Goal: Transaction & Acquisition: Purchase product/service

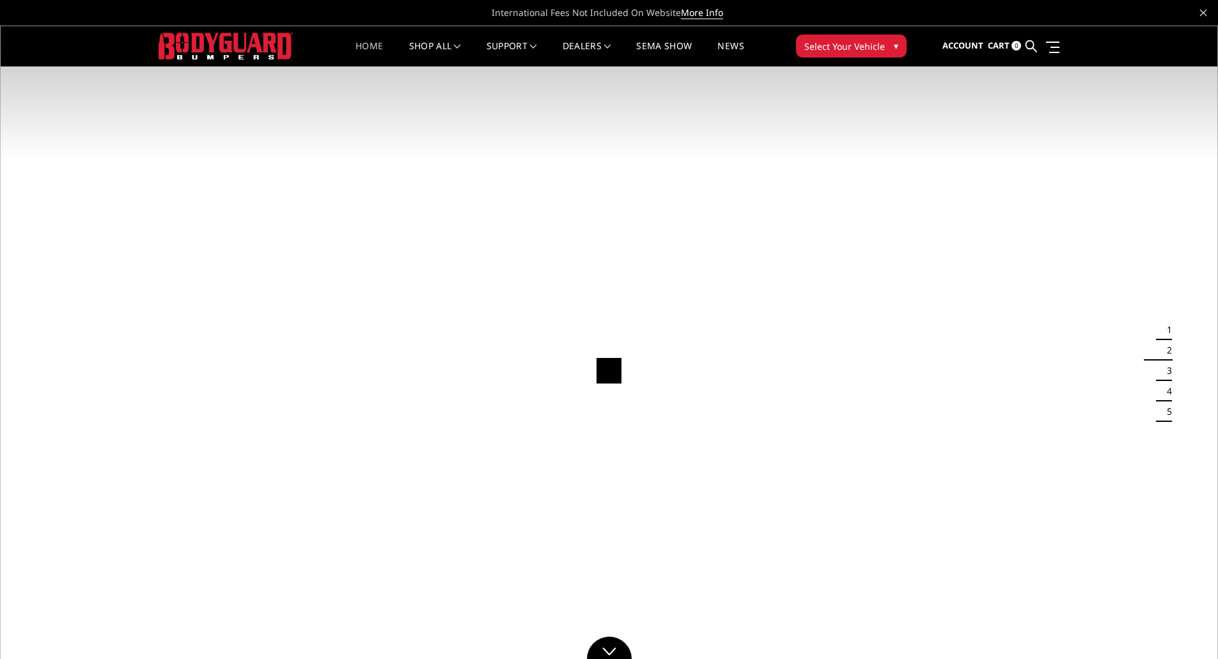
click at [885, 52] on button "Select Your Vehicle ▾" at bounding box center [851, 46] width 111 height 23
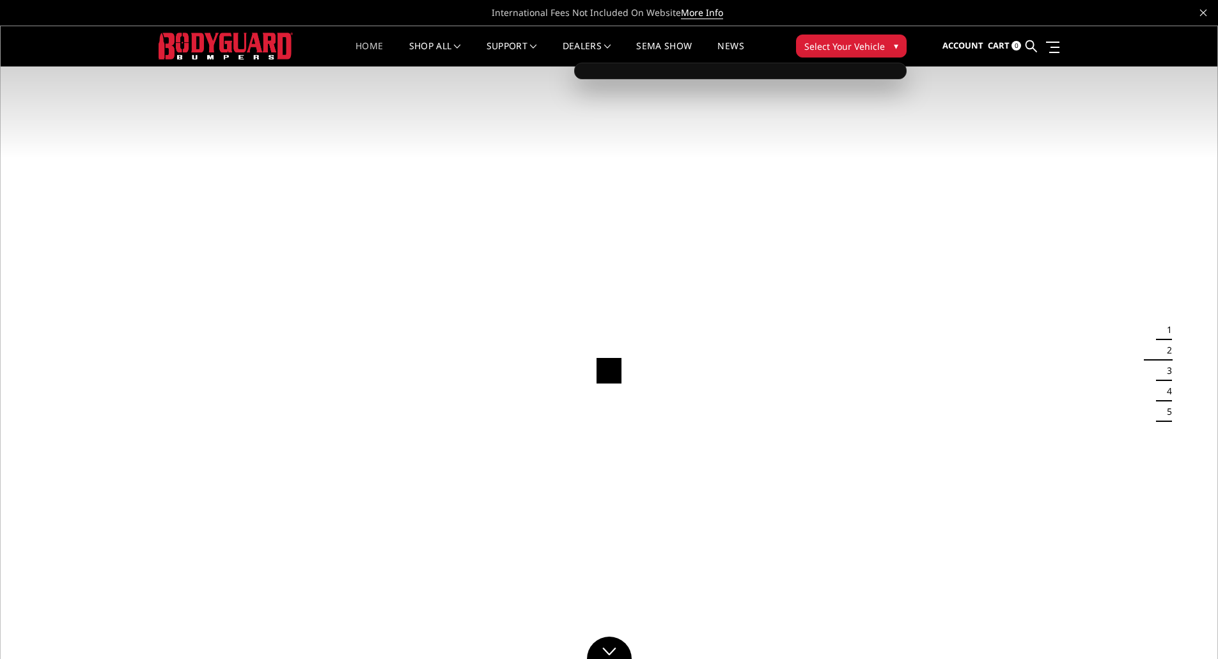
click at [920, 22] on span "International Fees Not Included On Website More Info" at bounding box center [609, 13] width 921 height 26
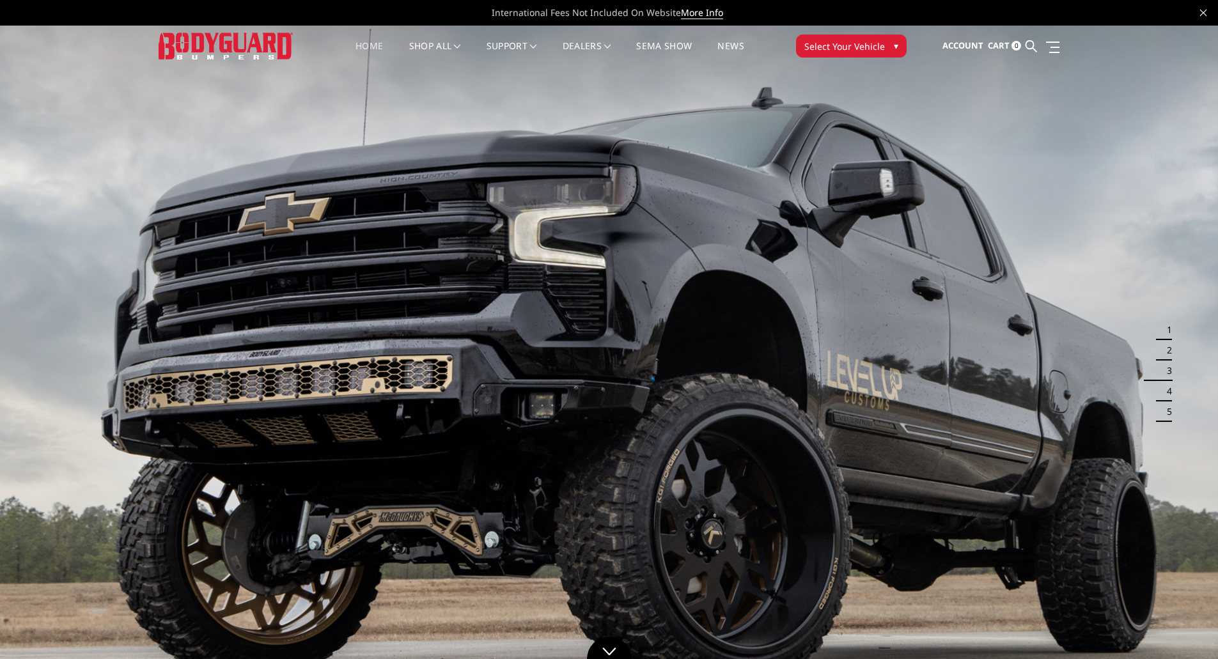
click at [834, 40] on span "Select Your Vehicle" at bounding box center [845, 46] width 81 height 13
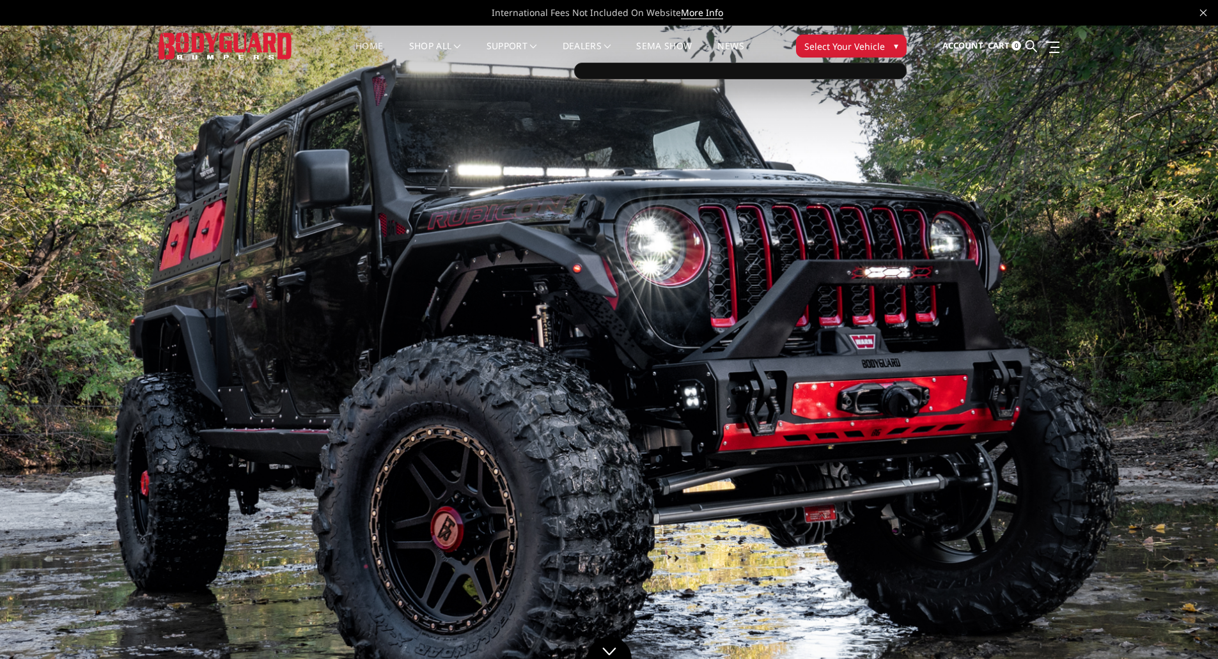
click at [886, 40] on button "Select Your Vehicle ▾" at bounding box center [851, 46] width 111 height 23
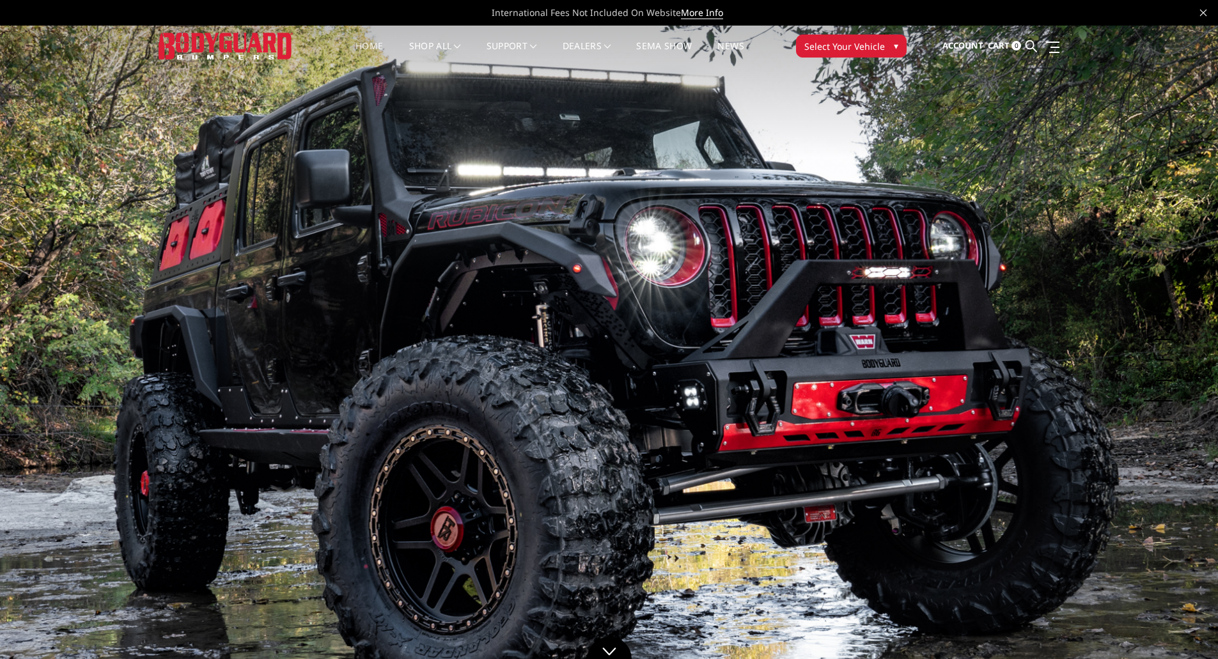
click at [883, 43] on button "Select Your Vehicle ▾" at bounding box center [851, 46] width 111 height 23
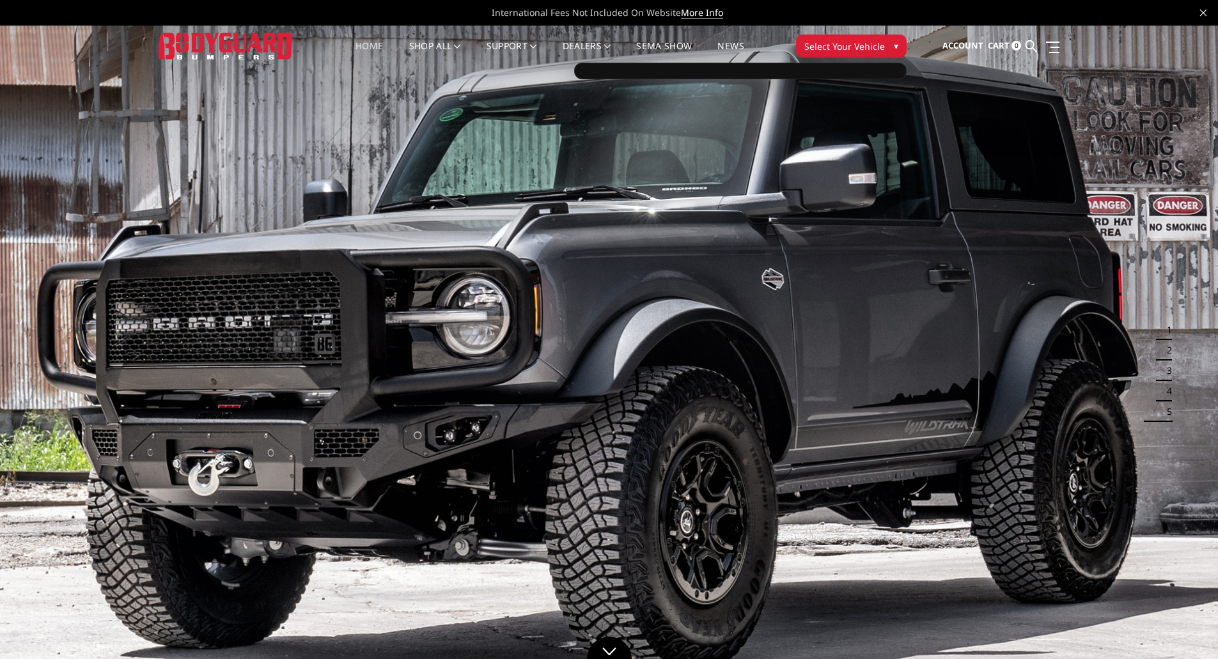
click at [815, 72] on div at bounding box center [740, 71] width 333 height 17
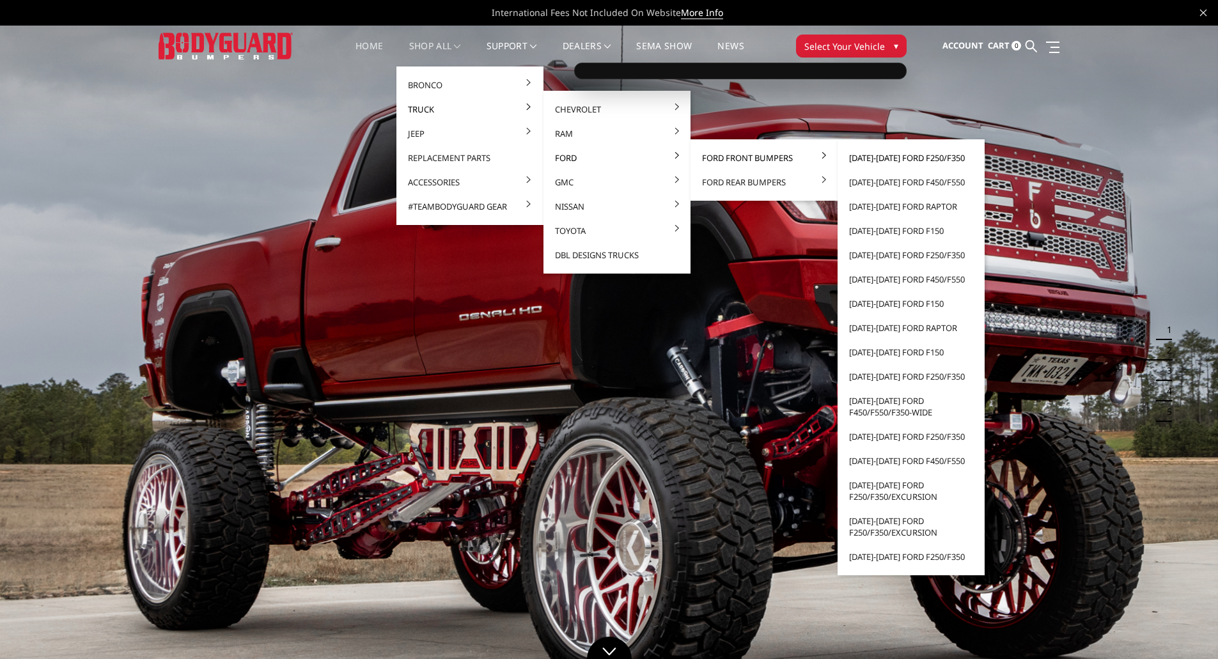
click at [906, 157] on link "[DATE]-[DATE] Ford F250/F350" at bounding box center [911, 158] width 137 height 24
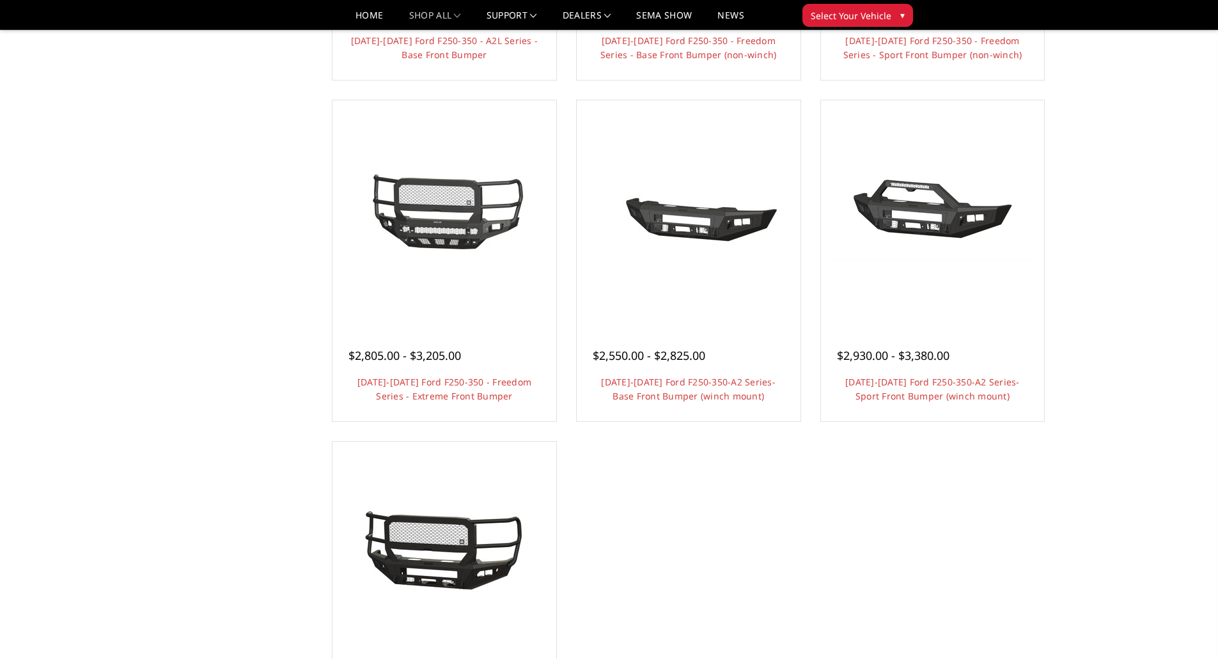
scroll to position [895, 0]
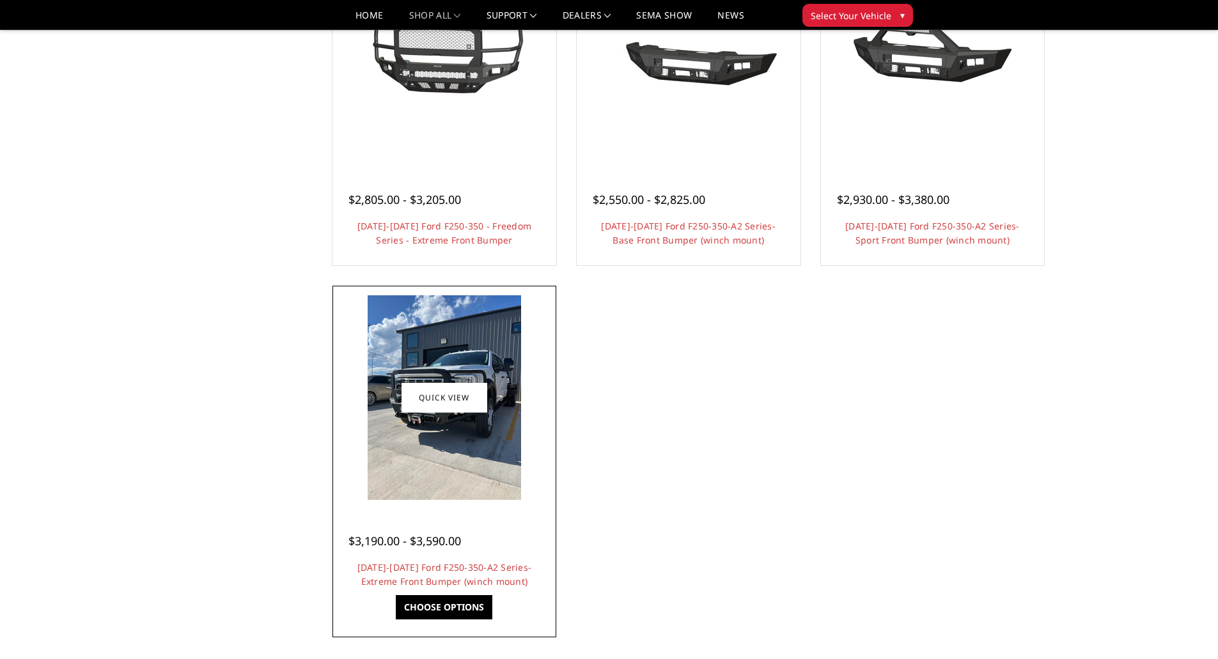
click at [458, 439] on img at bounding box center [445, 397] width 154 height 205
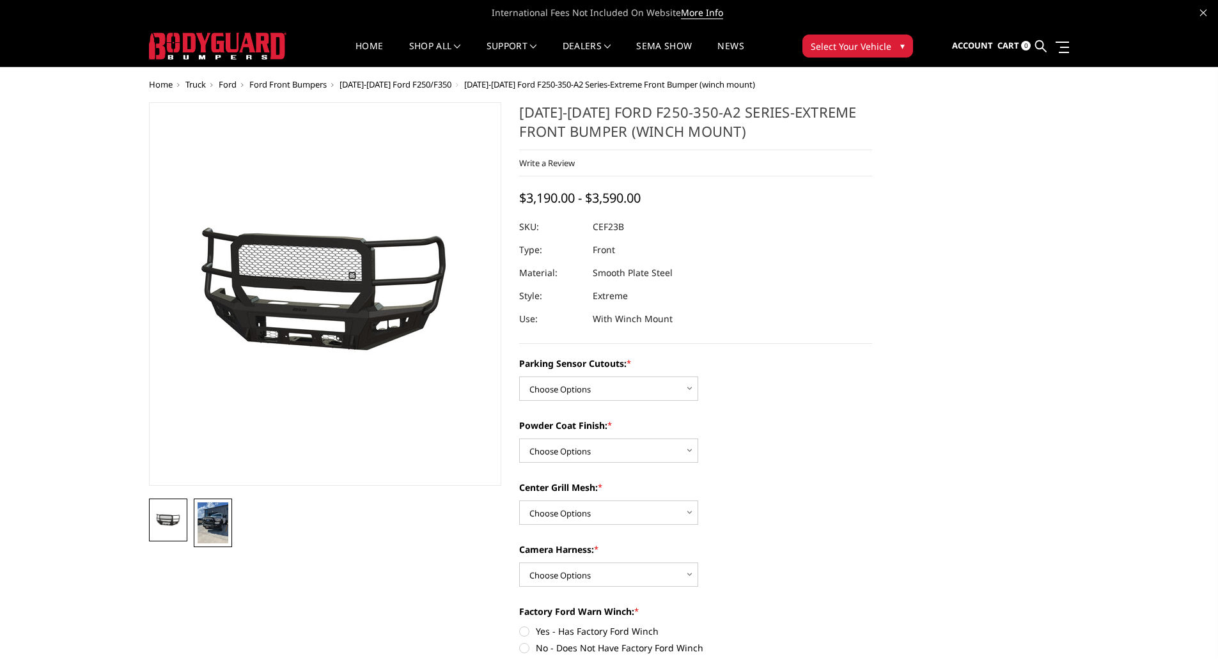
click at [218, 520] on img at bounding box center [213, 523] width 31 height 41
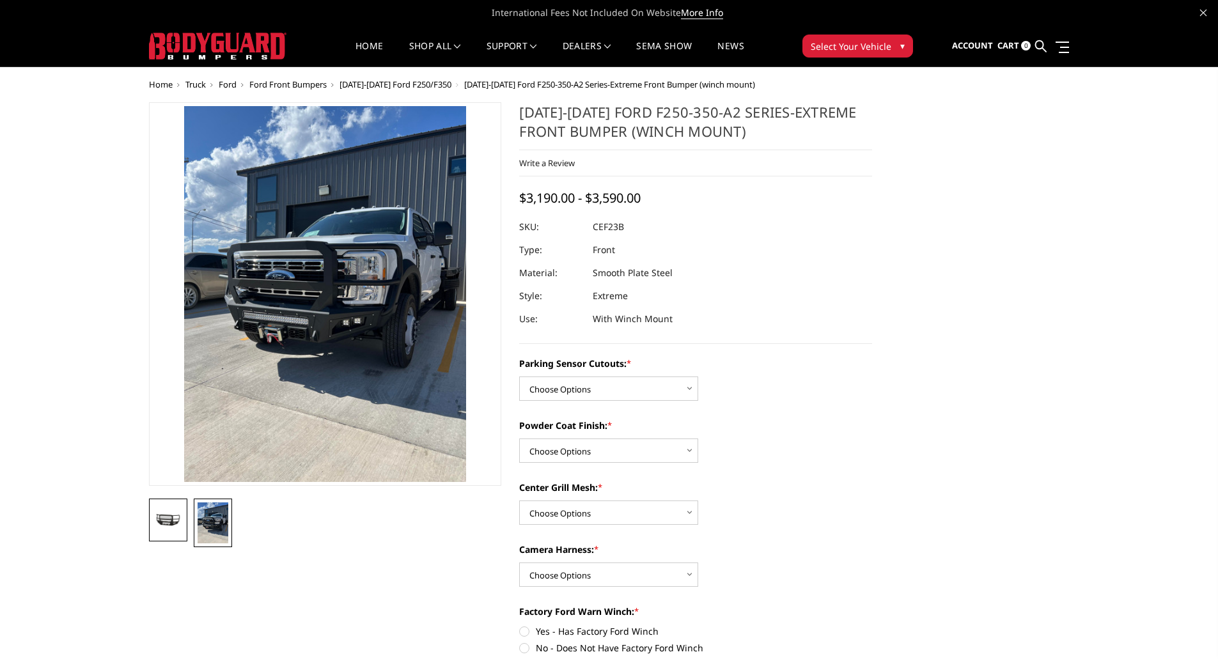
click at [169, 521] on img at bounding box center [168, 521] width 31 height 14
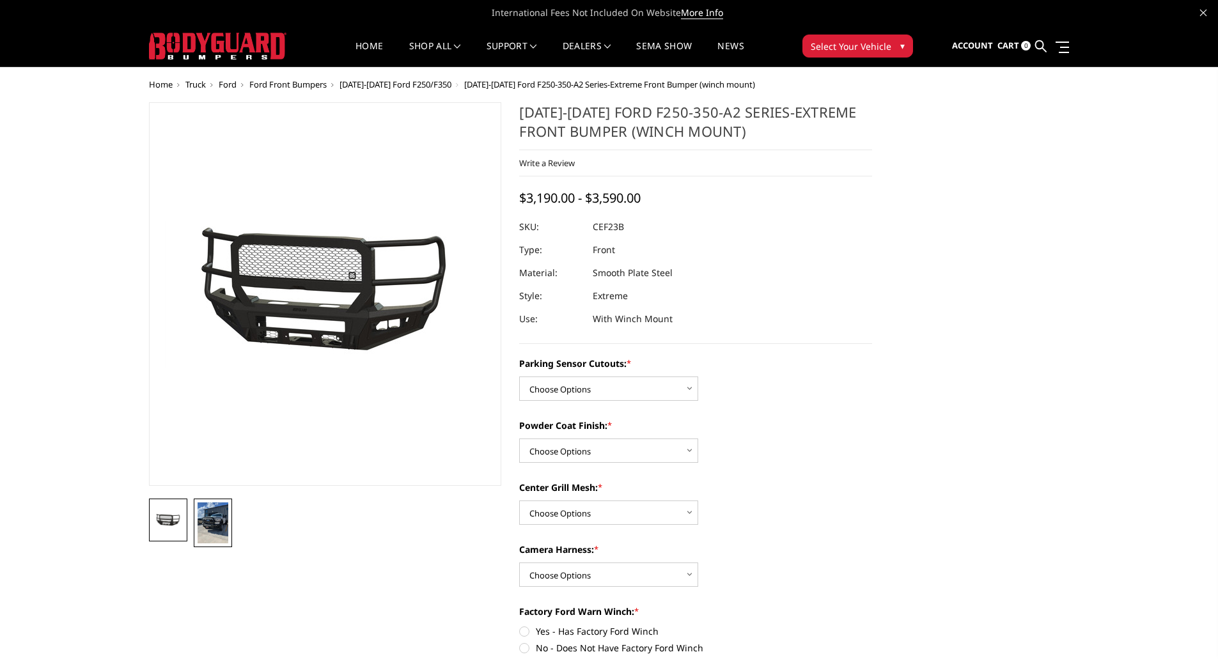
click at [212, 514] on img at bounding box center [213, 523] width 31 height 41
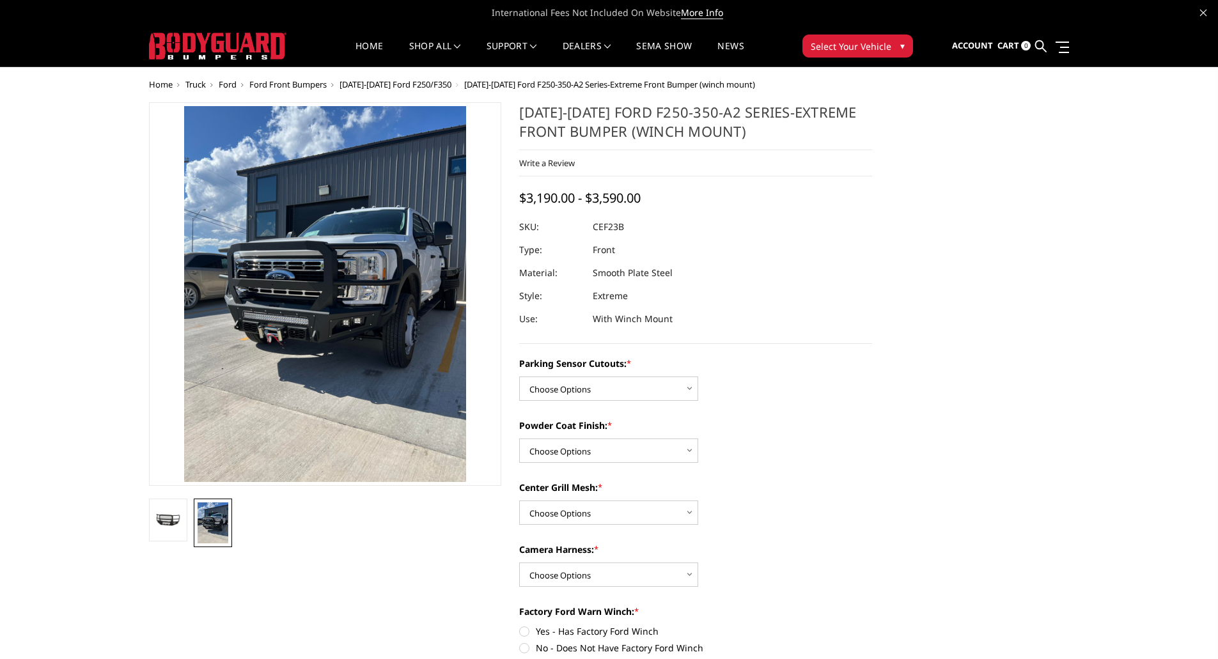
click at [146, 518] on li at bounding box center [168, 520] width 45 height 43
click at [161, 517] on img at bounding box center [168, 521] width 31 height 14
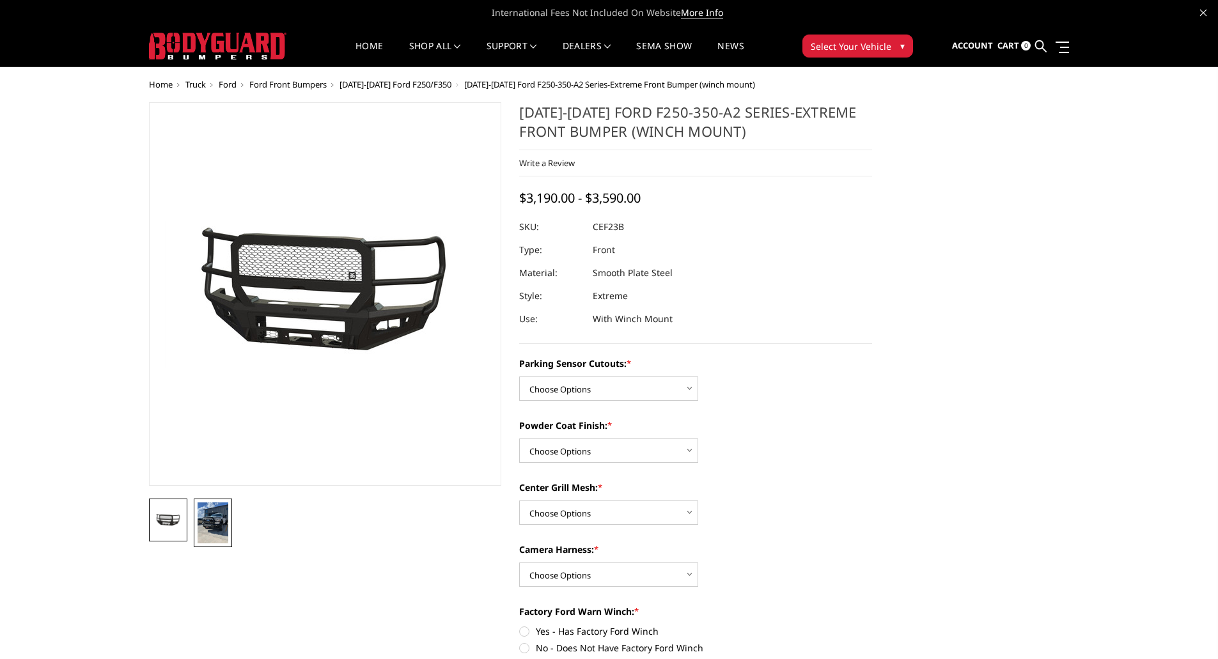
click at [210, 517] on img at bounding box center [213, 523] width 31 height 41
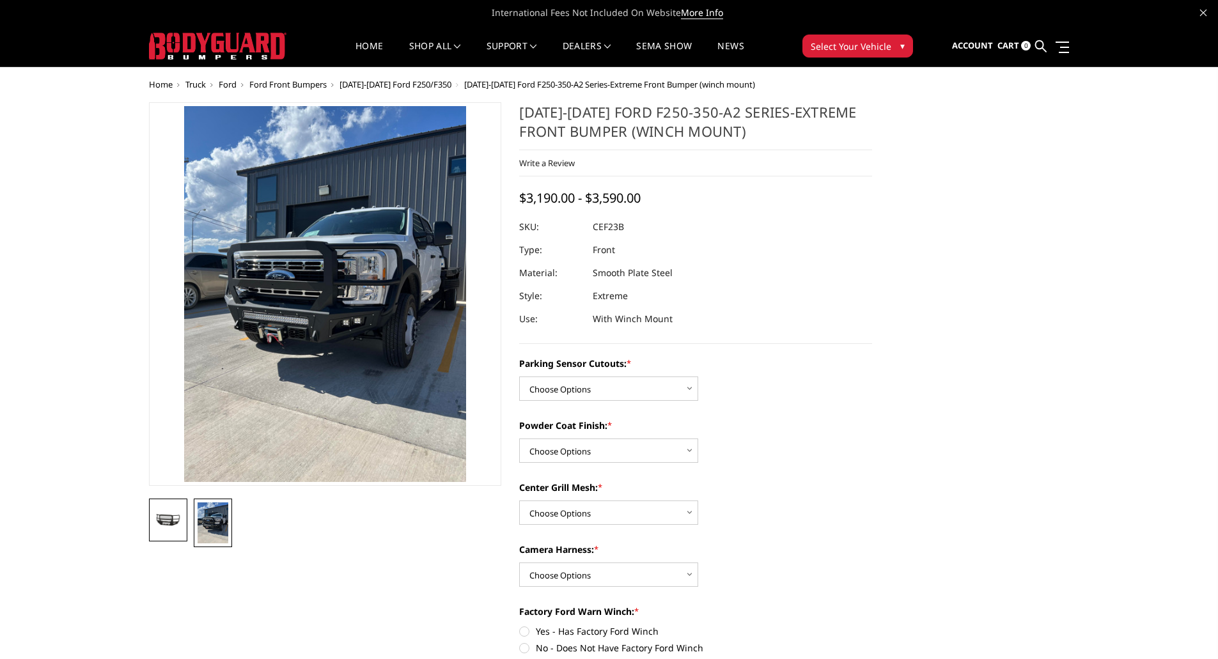
click at [151, 522] on link at bounding box center [168, 520] width 38 height 43
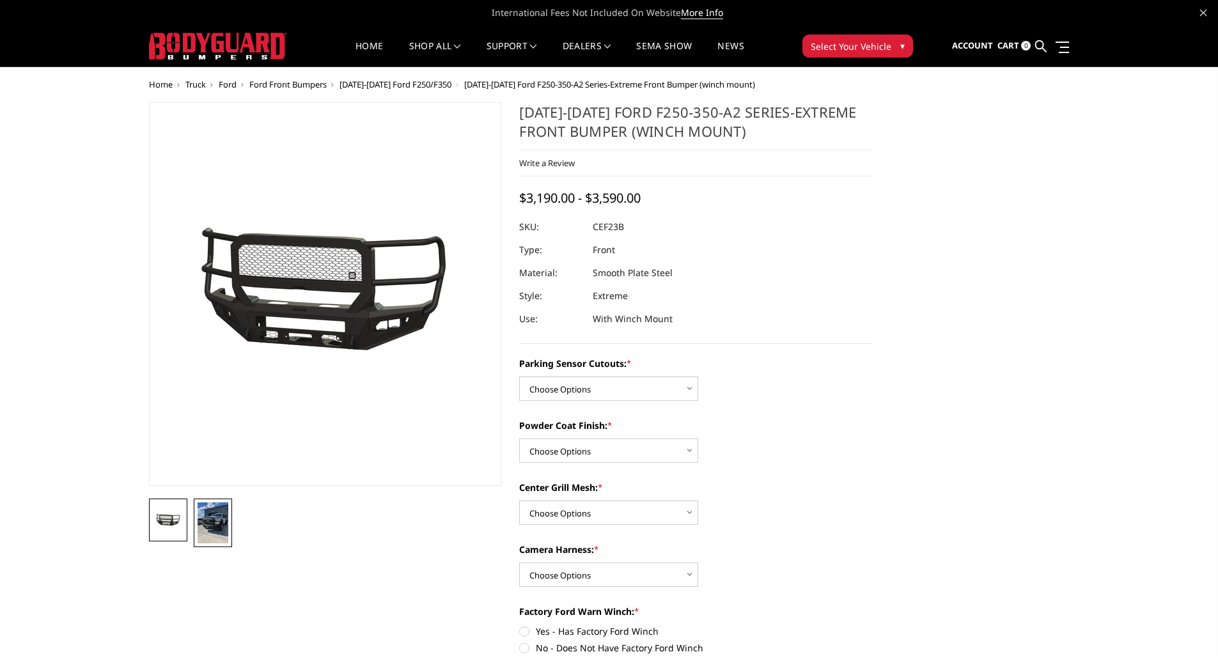
click at [217, 512] on img at bounding box center [213, 523] width 31 height 41
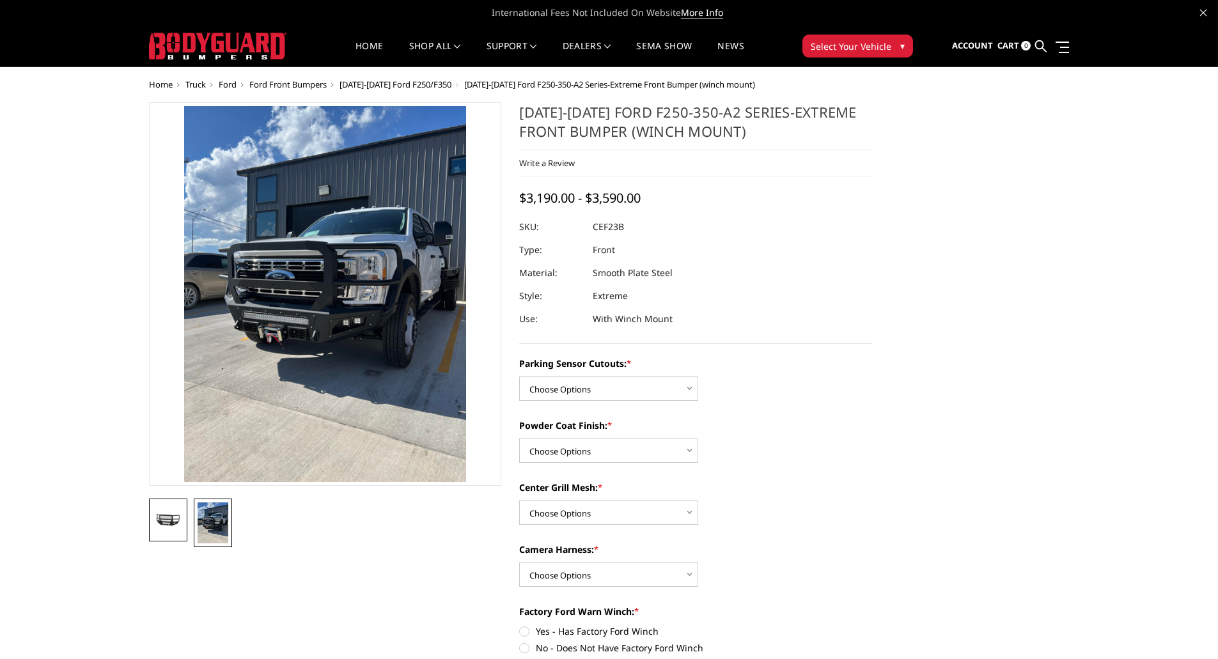
click at [162, 517] on img at bounding box center [168, 521] width 31 height 14
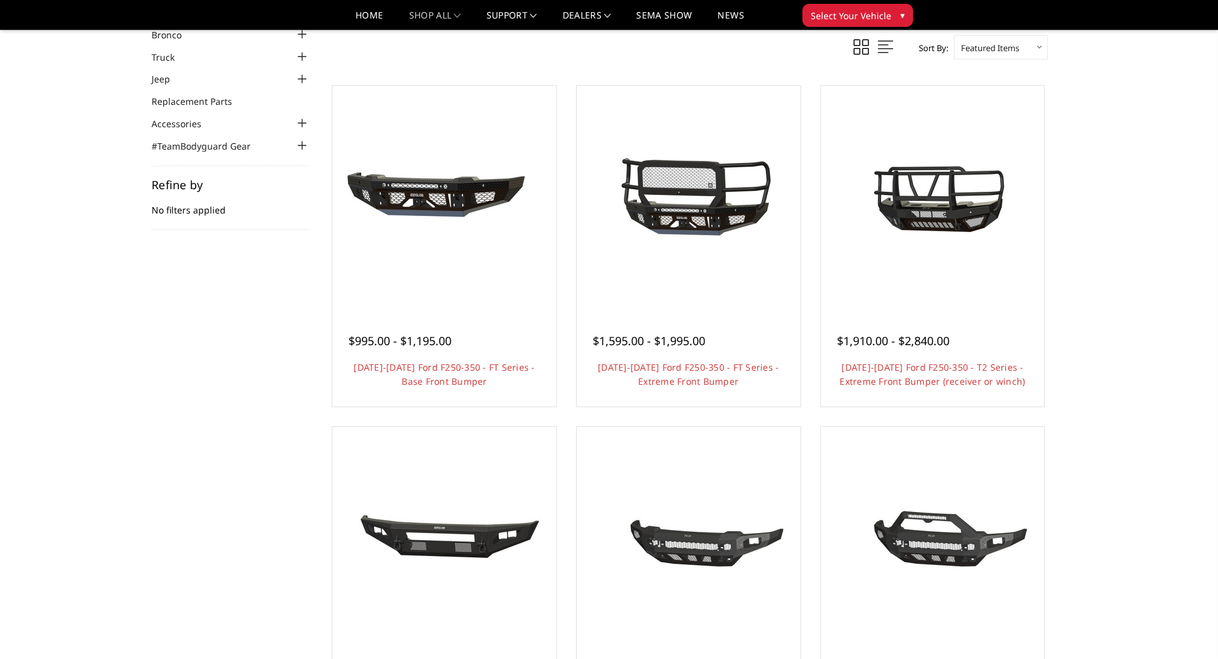
scroll to position [64, 0]
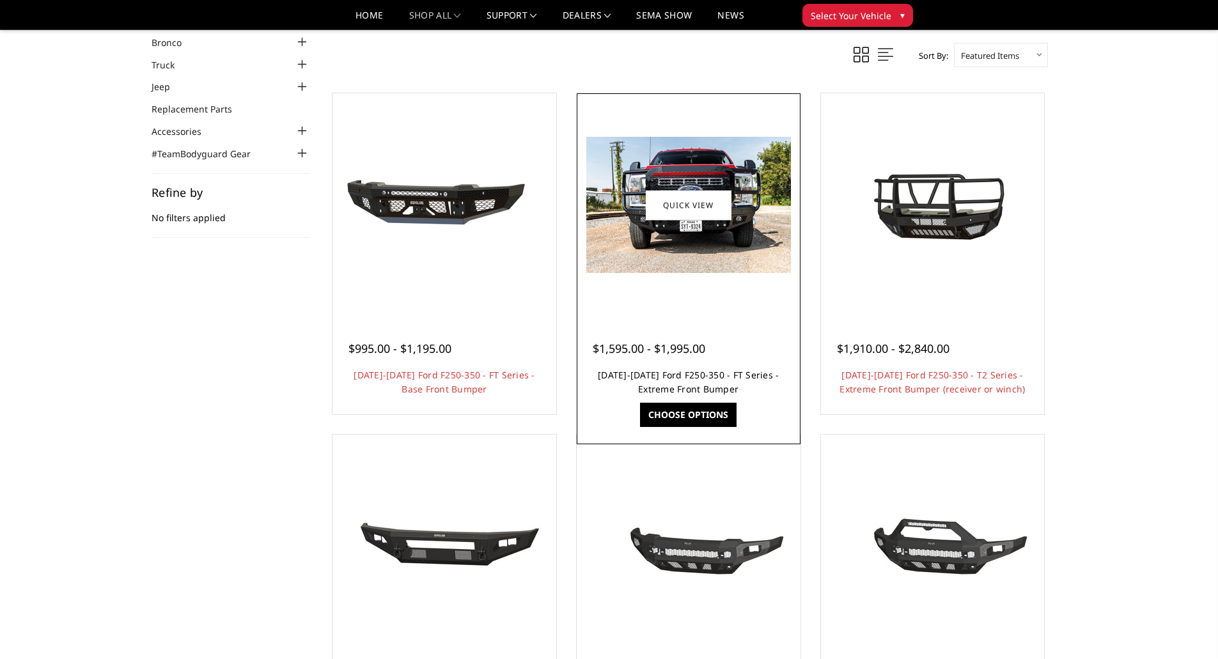
click at [675, 379] on link "[DATE]-[DATE] Ford F250-350 - FT Series - Extreme Front Bumper" at bounding box center [688, 382] width 181 height 26
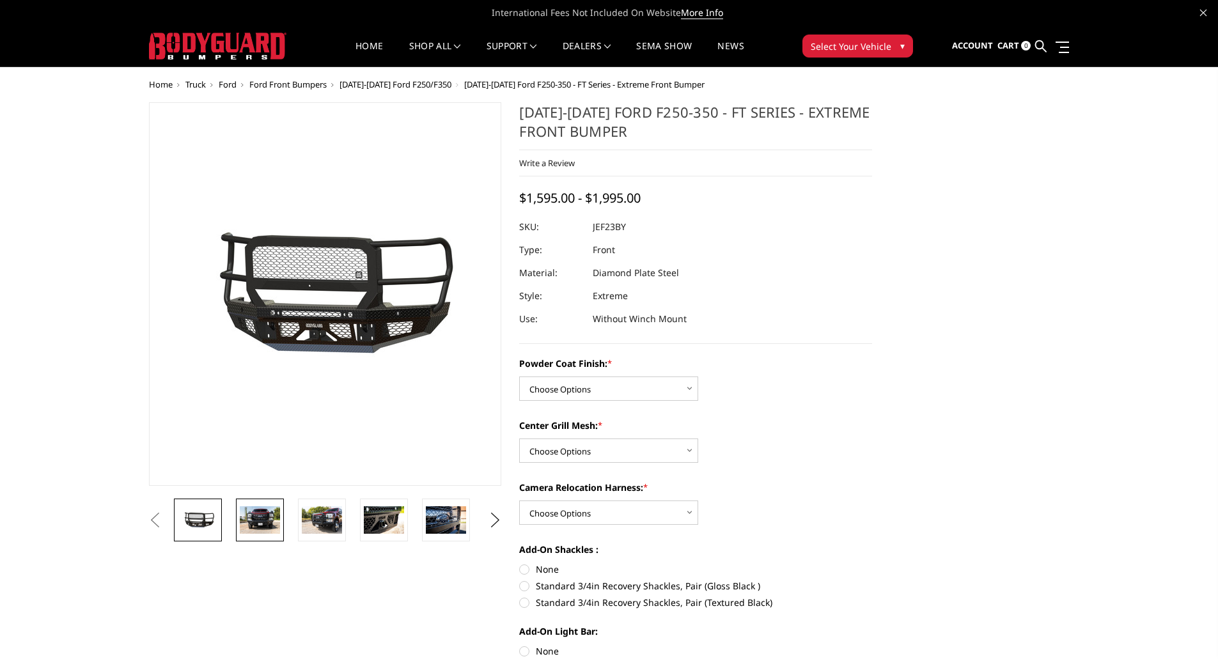
click at [263, 517] on img at bounding box center [260, 520] width 40 height 27
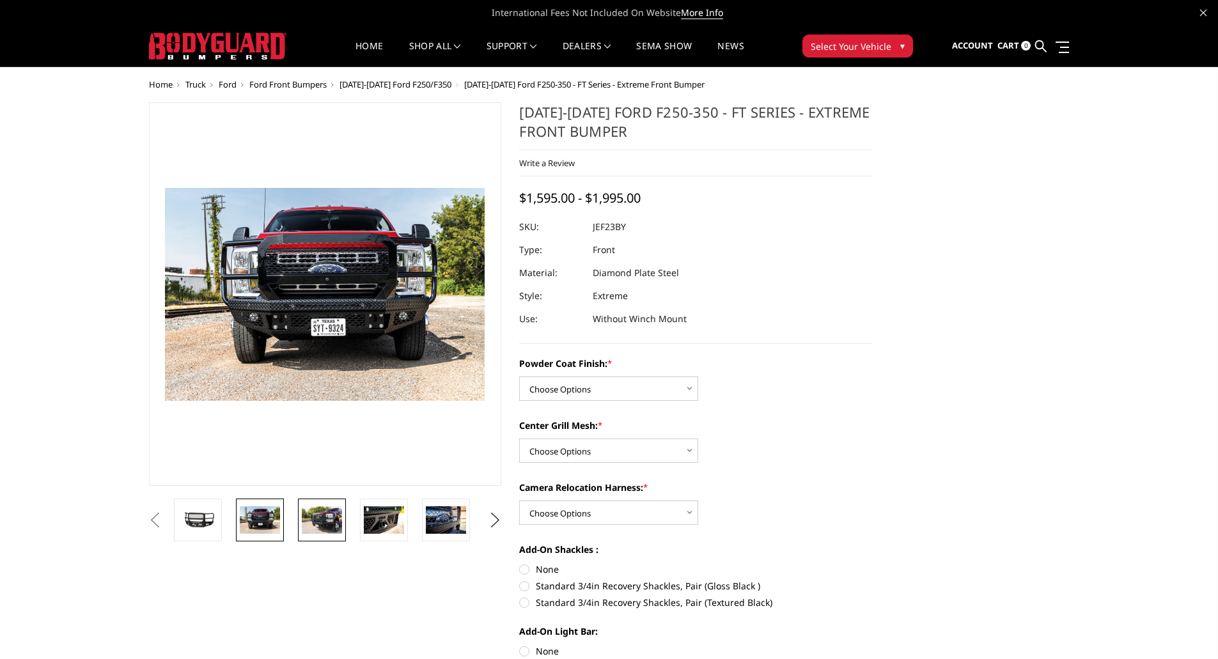
click at [313, 519] on img at bounding box center [322, 520] width 40 height 27
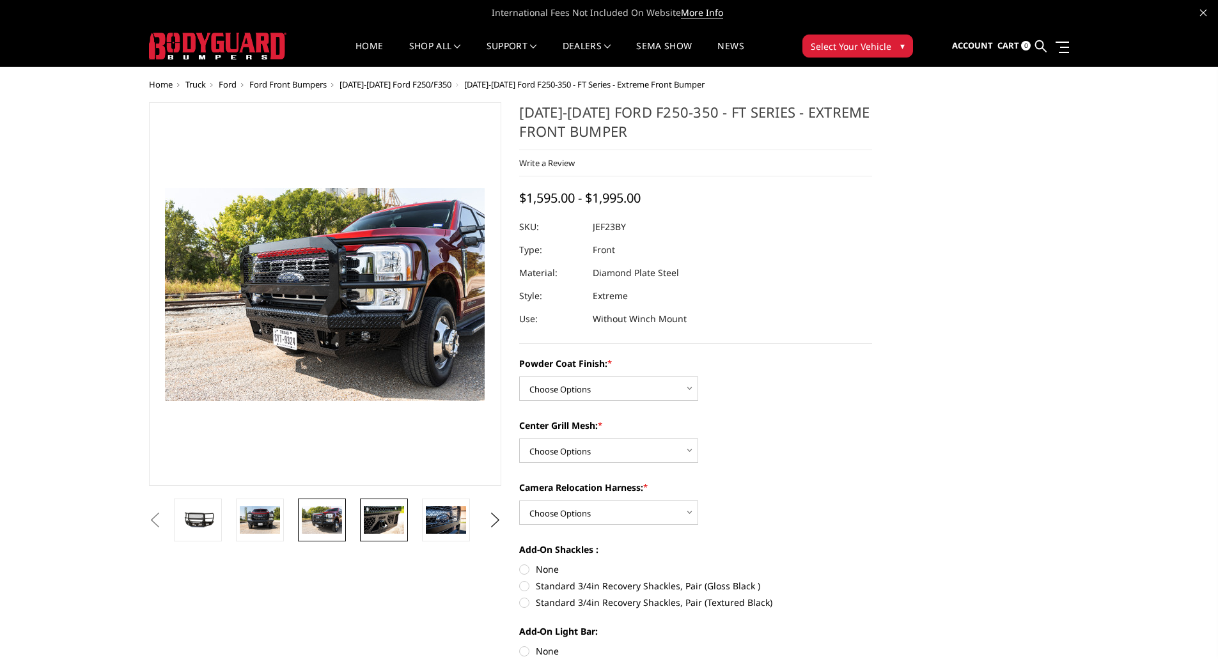
click at [374, 517] on img at bounding box center [384, 520] width 40 height 27
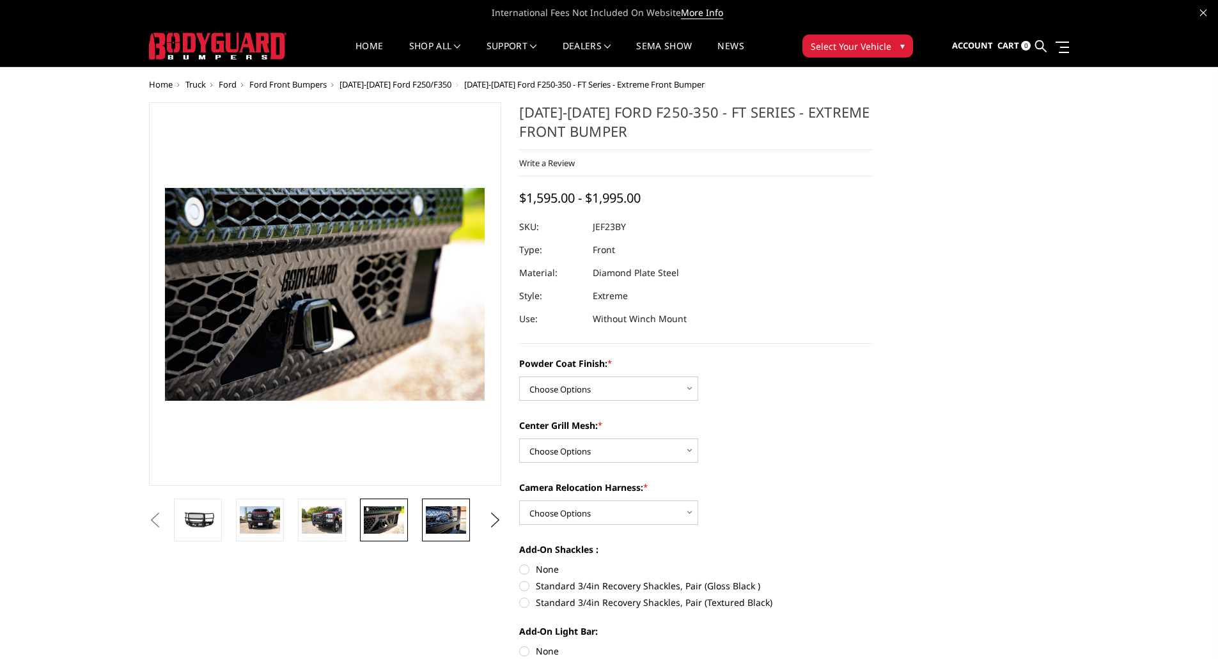
click at [436, 515] on img at bounding box center [446, 520] width 40 height 27
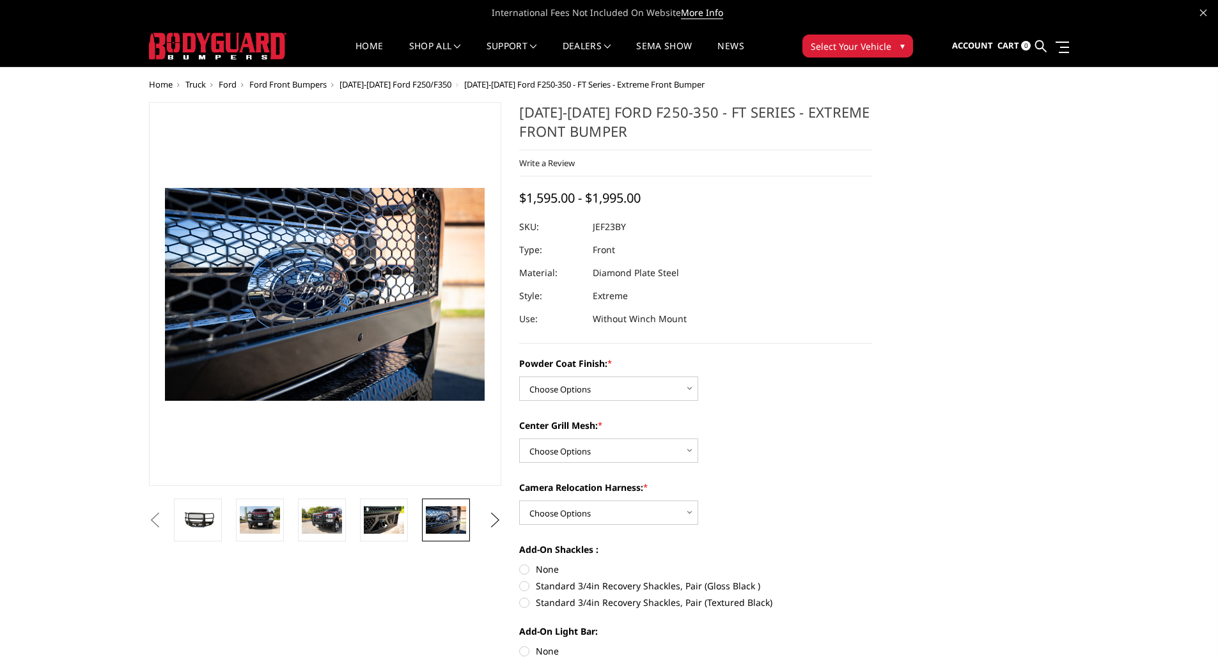
click at [489, 518] on button "Next" at bounding box center [494, 520] width 19 height 19
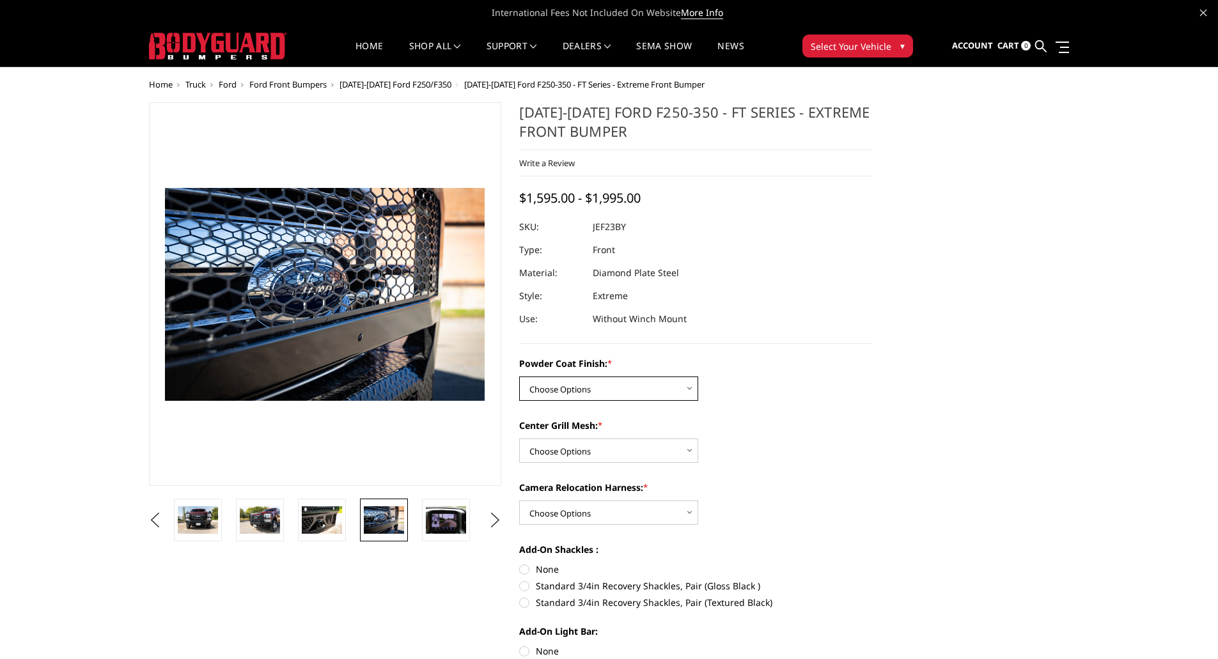
click at [584, 390] on select "Choose Options Bare Metal Gloss Black Powder Coat Textured Black Powder Coat" at bounding box center [608, 389] width 179 height 24
click at [519, 377] on select "Choose Options Bare Metal Gloss Black Powder Coat Textured Black Powder Coat" at bounding box center [608, 389] width 179 height 24
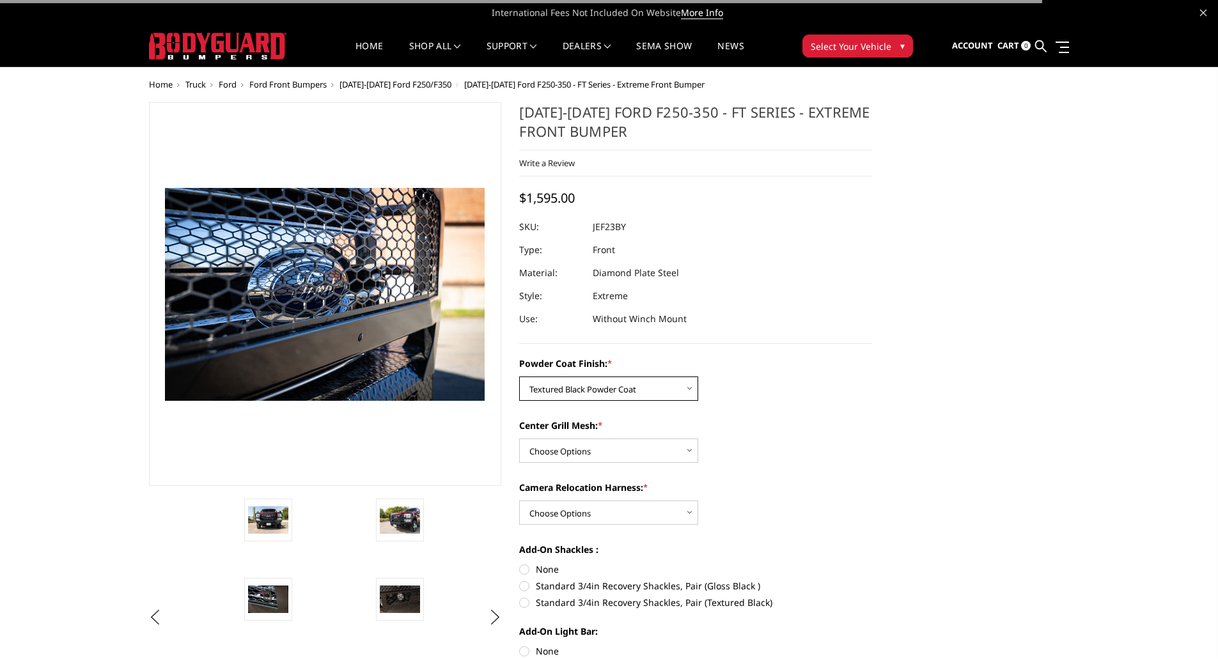
click at [623, 381] on select "Choose Options Bare Metal Gloss Black Powder Coat Textured Black Powder Coat" at bounding box center [608, 389] width 179 height 24
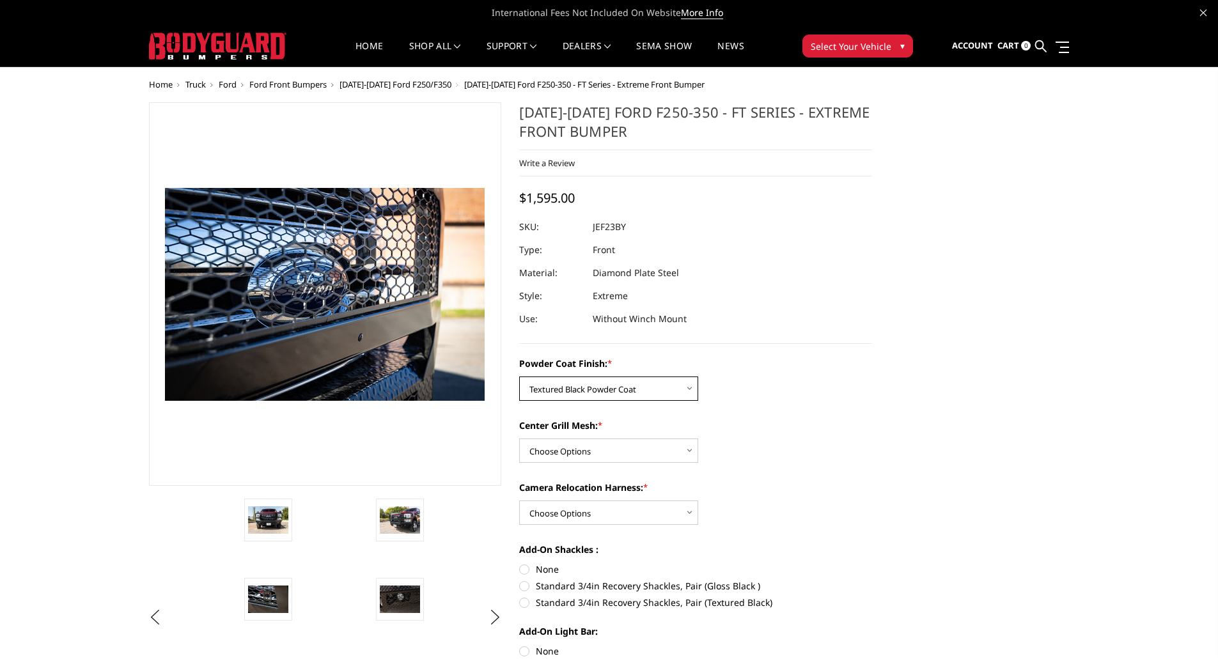
select select "3264"
click at [519, 377] on select "Choose Options Bare Metal Gloss Black Powder Coat Textured Black Powder Coat" at bounding box center [608, 389] width 179 height 24
click at [626, 445] on select "Choose Options WITH Expanded Metal in Center Grill WITHOUT Expanded Metal in Ce…" at bounding box center [608, 451] width 179 height 24
select select "3266"
click at [519, 439] on select "Choose Options WITH Expanded Metal in Center Grill WITHOUT Expanded Metal in Ce…" at bounding box center [608, 451] width 179 height 24
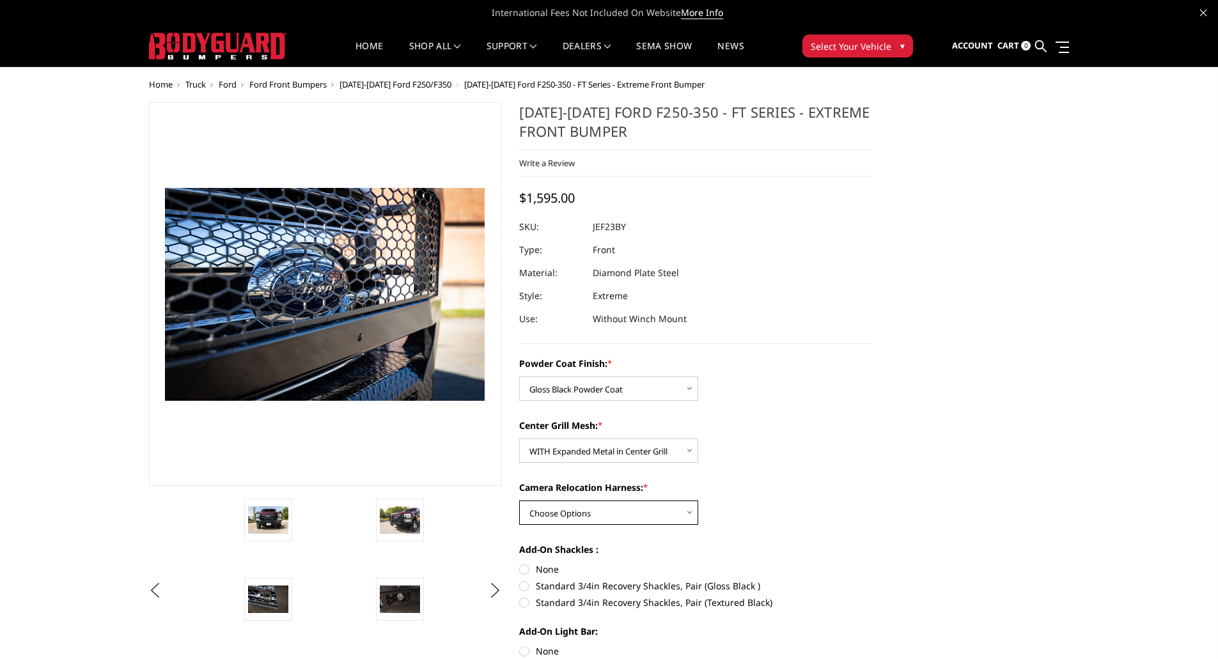
click at [654, 511] on select "Choose Options WITH Camera Relocation Harness WITHOUT Camera Relocation Harness" at bounding box center [608, 513] width 179 height 24
select select "3268"
click at [519, 501] on select "Choose Options WITH Camera Relocation Harness WITHOUT Camera Relocation Harness" at bounding box center [608, 513] width 179 height 24
click at [782, 472] on div "Powder Coat Finish: * Choose Options Bare Metal Gloss Black Powder Coat Texture…" at bounding box center [695, 514] width 353 height 315
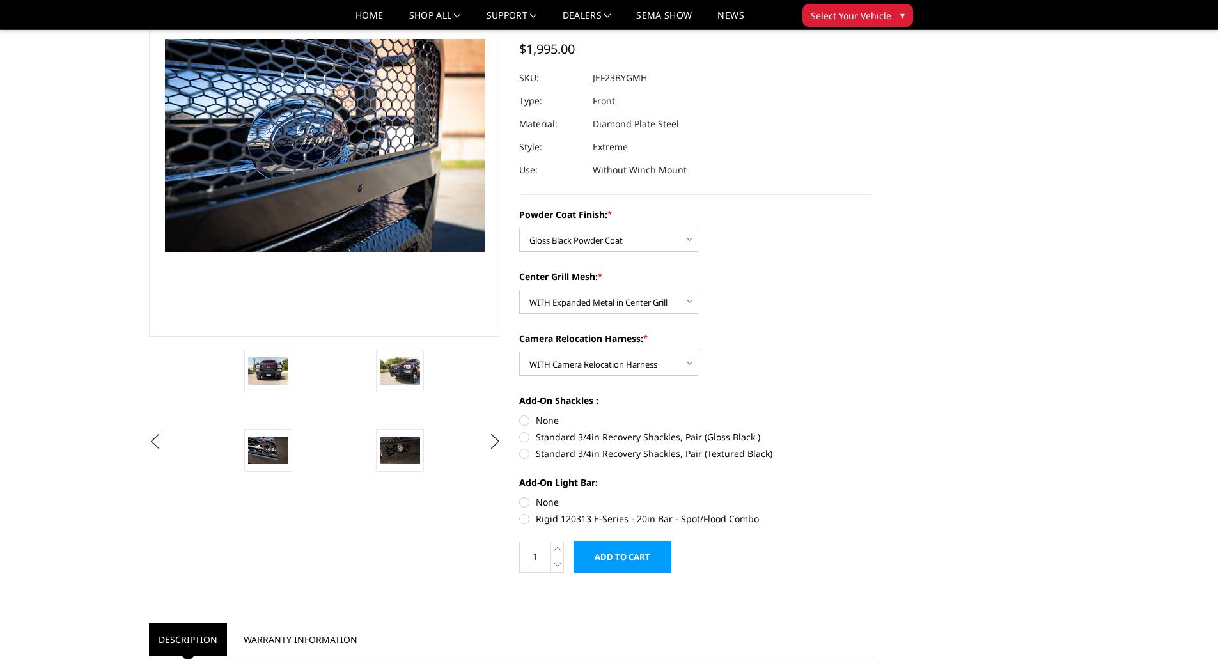
scroll to position [128, 0]
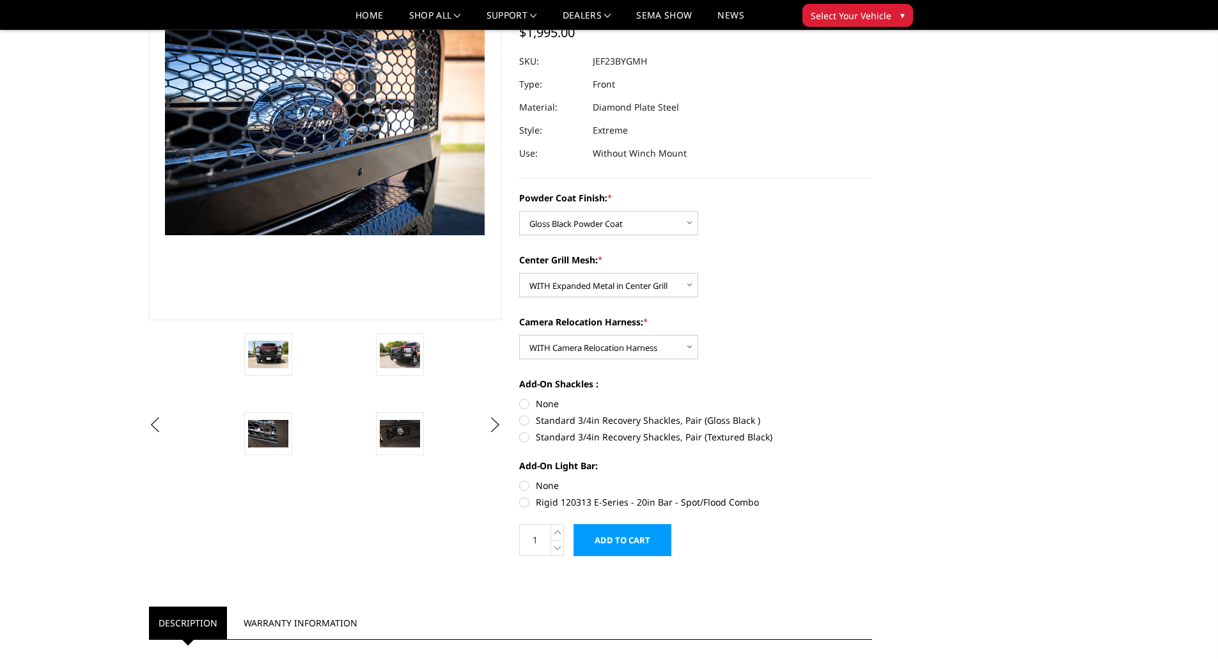
click at [715, 415] on label "Standard 3/4in Recovery Shackles, Pair (Gloss Black )" at bounding box center [695, 420] width 353 height 13
click at [872, 398] on input "Standard 3/4in Recovery Shackles, Pair (Gloss Black )" at bounding box center [872, 397] width 1 height 1
radio input "true"
click at [689, 503] on label "Rigid 120313 E-Series - 20in Bar - Spot/Flood Combo" at bounding box center [695, 502] width 353 height 13
click at [872, 480] on input "Rigid 120313 E-Series - 20in Bar - Spot/Flood Combo" at bounding box center [872, 479] width 1 height 1
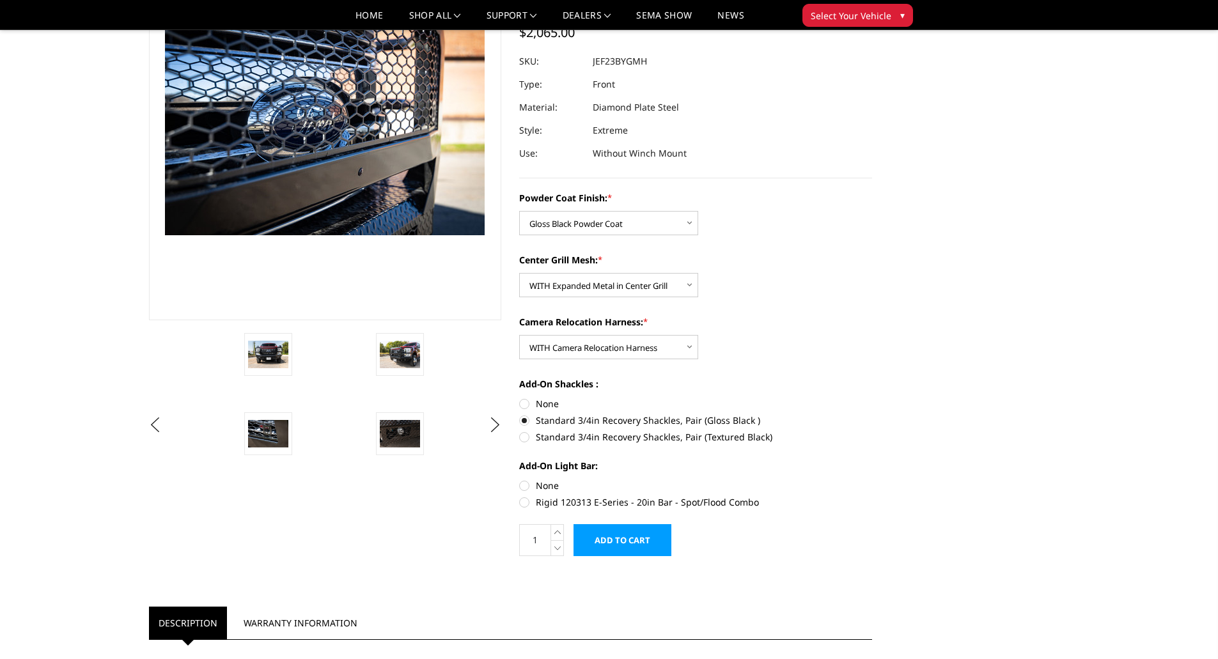
radio input "true"
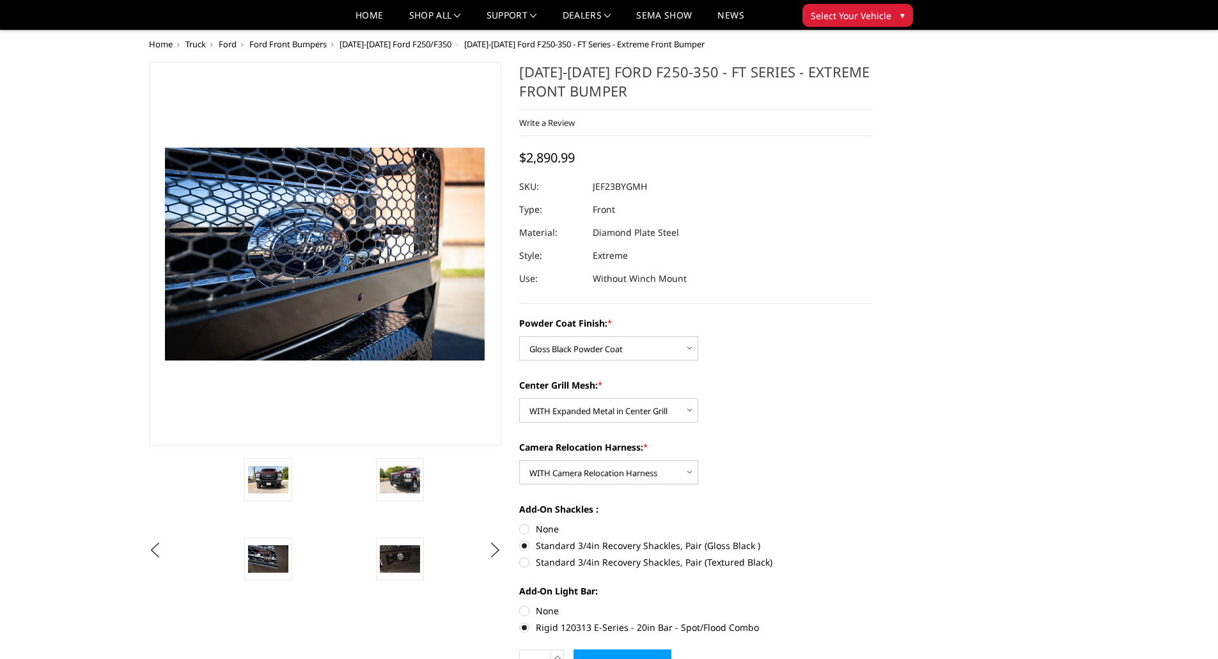
scroll to position [0, 0]
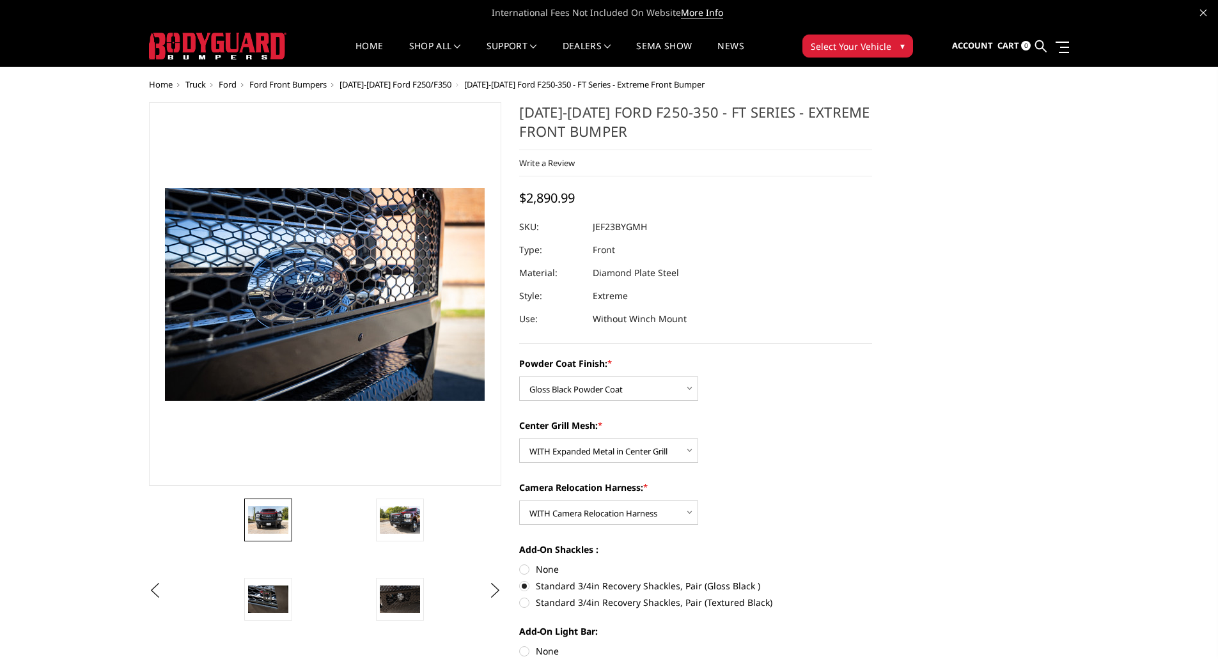
click at [262, 524] on img at bounding box center [268, 520] width 40 height 27
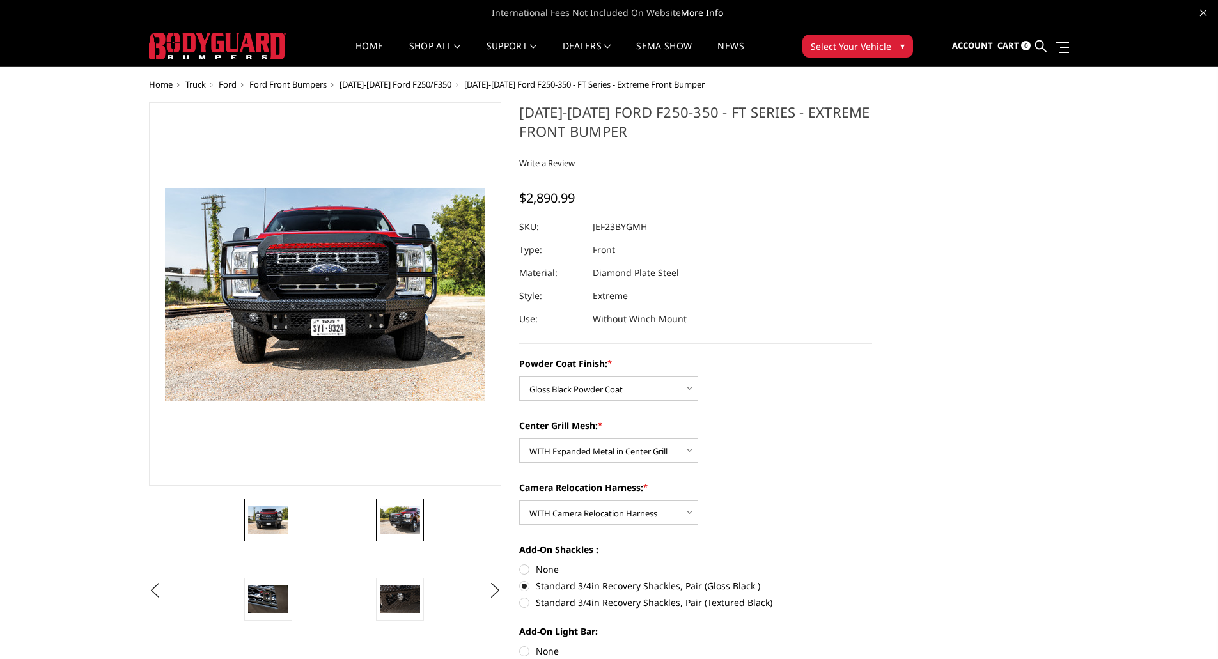
click at [380, 524] on img at bounding box center [400, 520] width 40 height 27
